Goal: Go to known website: Access a specific website the user already knows

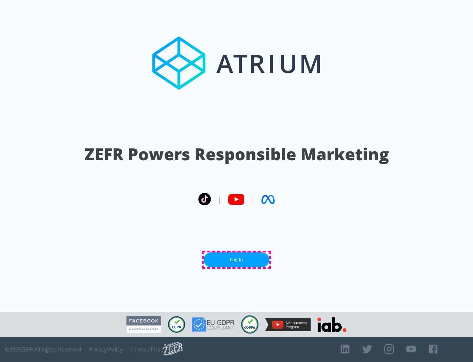
click at [237, 259] on link "Log In" at bounding box center [237, 259] width 66 height 15
